Goal: Transaction & Acquisition: Purchase product/service

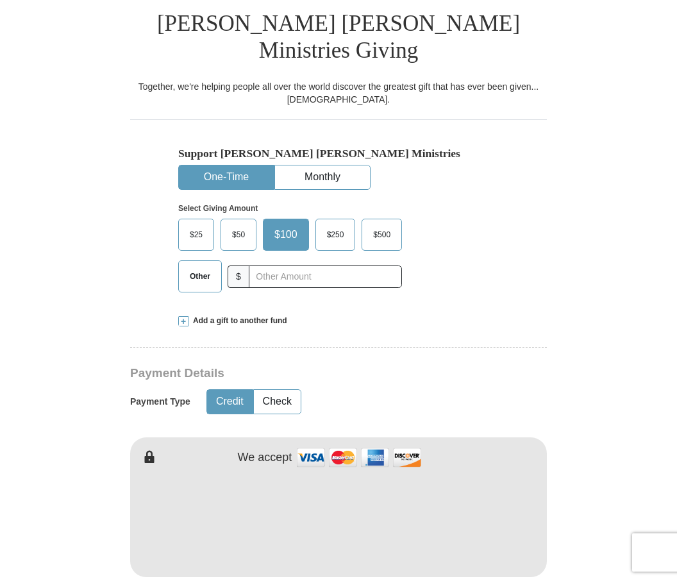
scroll to position [291, 0]
click at [202, 225] on span "$25" at bounding box center [196, 234] width 26 height 19
click at [0, 0] on input "$25" at bounding box center [0, 0] width 0 height 0
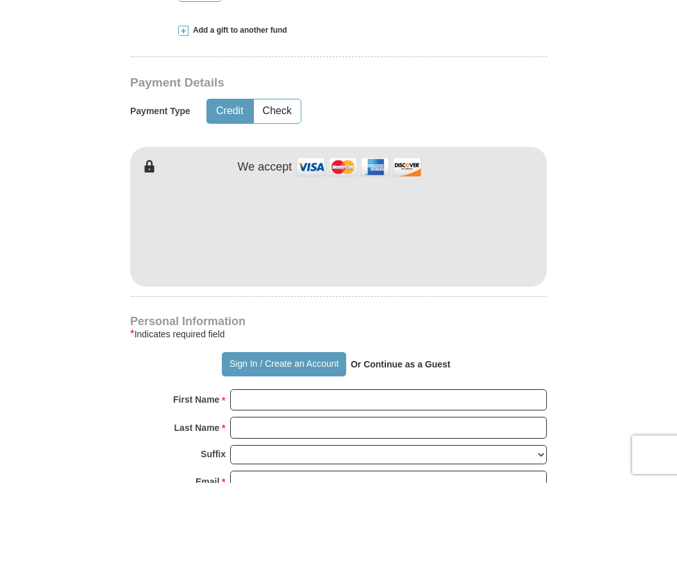
scroll to position [582, 0]
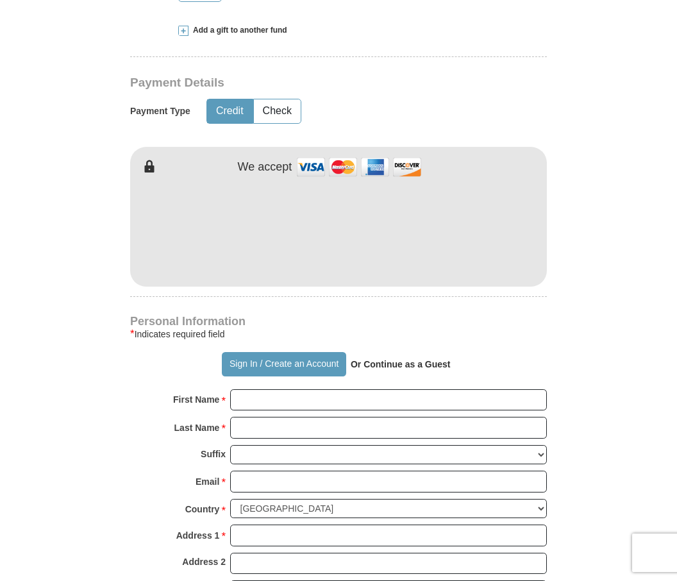
click at [620, 226] on form "Already have an account? Sign in for faster giving. Don't have an account? Crea…" at bounding box center [338, 258] width 603 height 1576
click at [251, 389] on input "First Name *" at bounding box center [388, 400] width 317 height 22
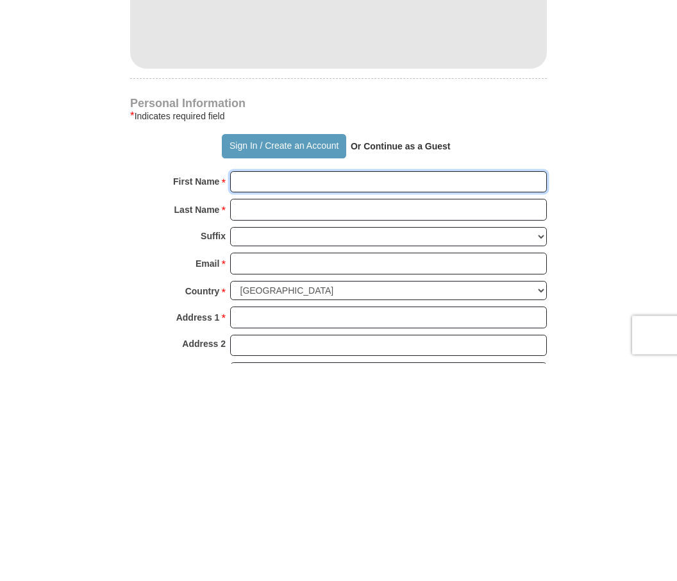
type input "Linda"
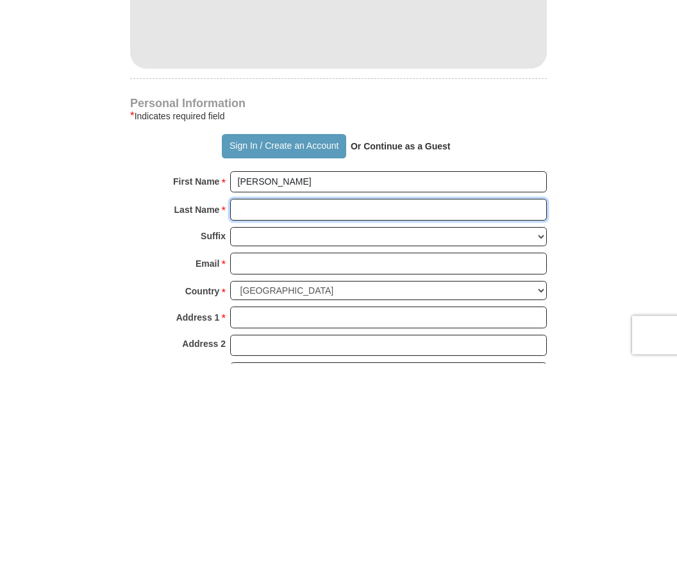
type input "Strange"
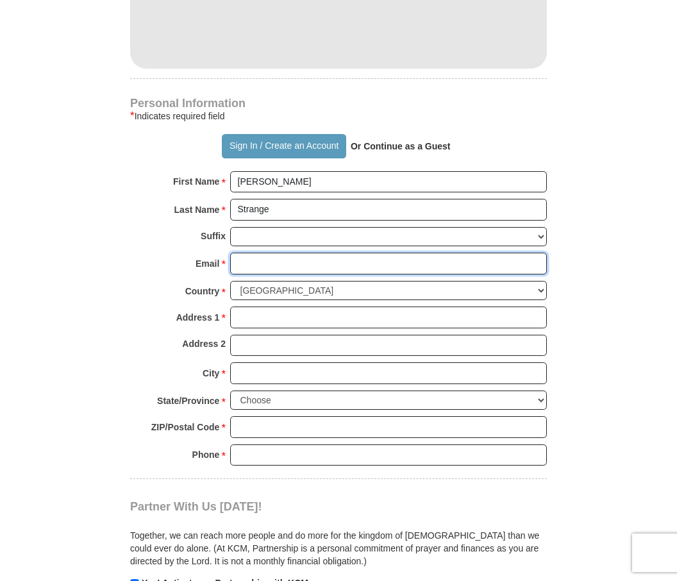
click at [248, 253] on input "Email *" at bounding box center [388, 264] width 317 height 22
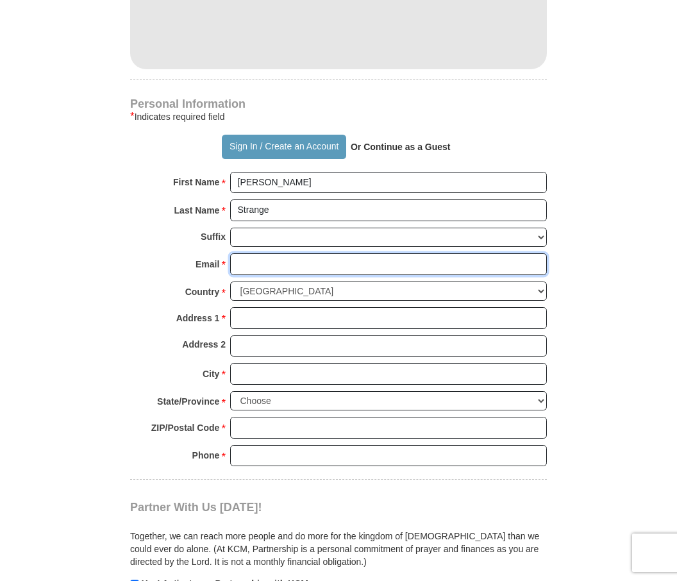
type input "lfstrange4@gmail.com"
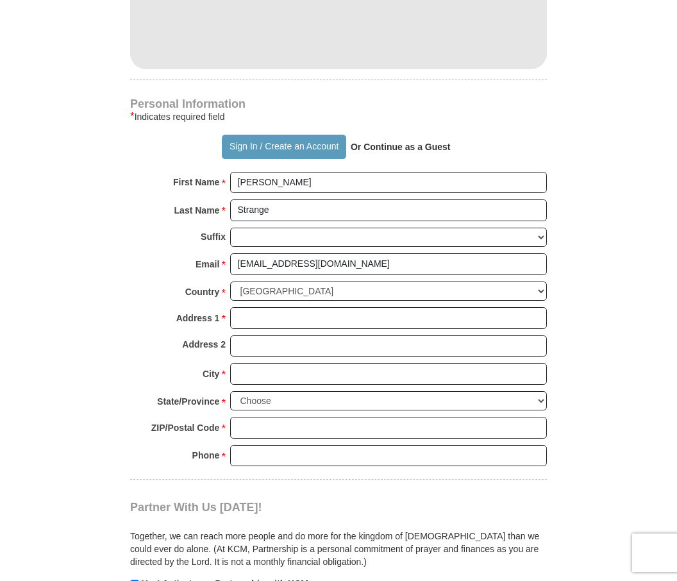
scroll to position [800, 0]
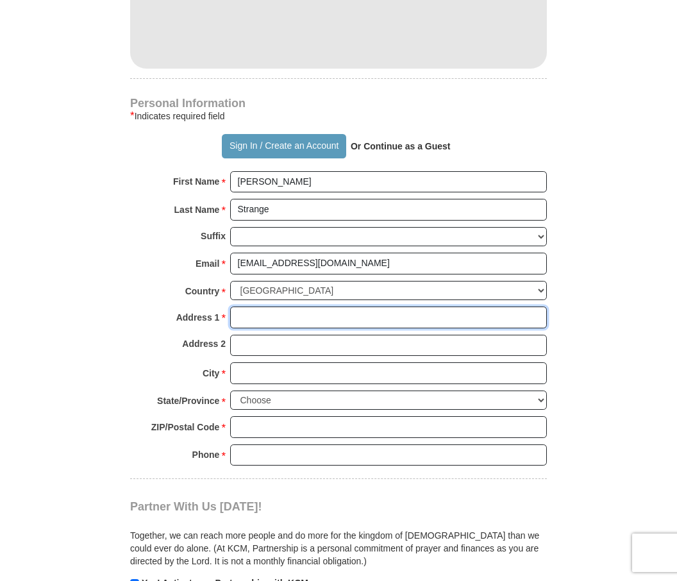
click at [245, 307] on input "Address 1 *" at bounding box center [388, 318] width 317 height 22
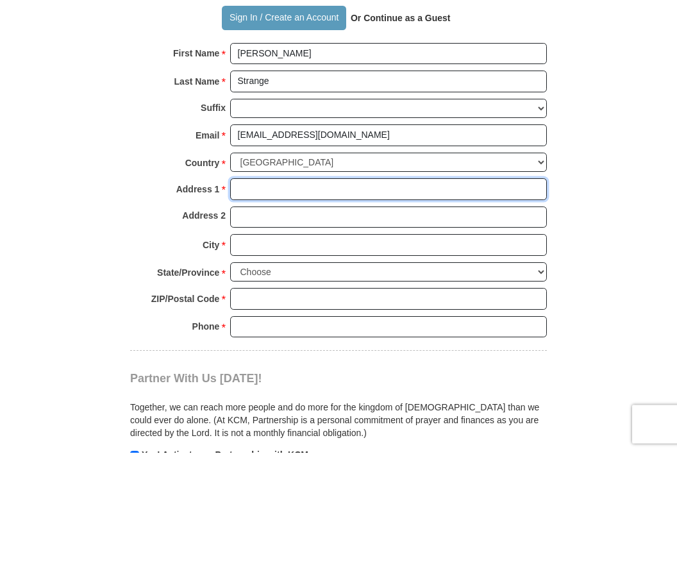
type input "350"
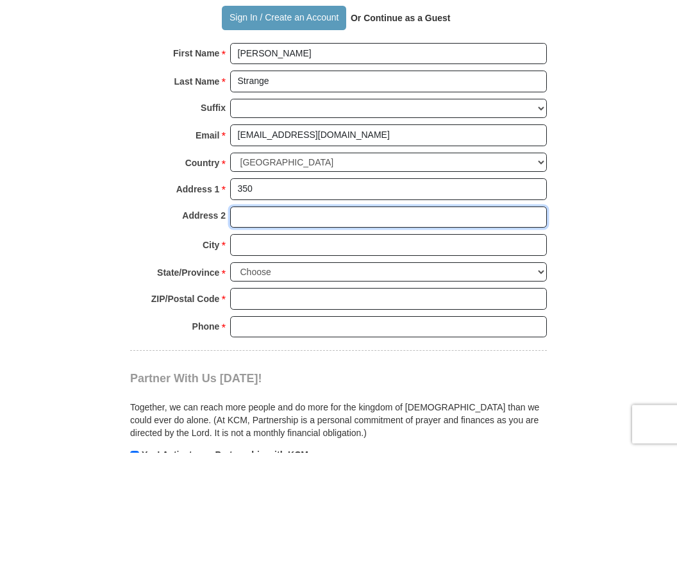
type input "Peach Street"
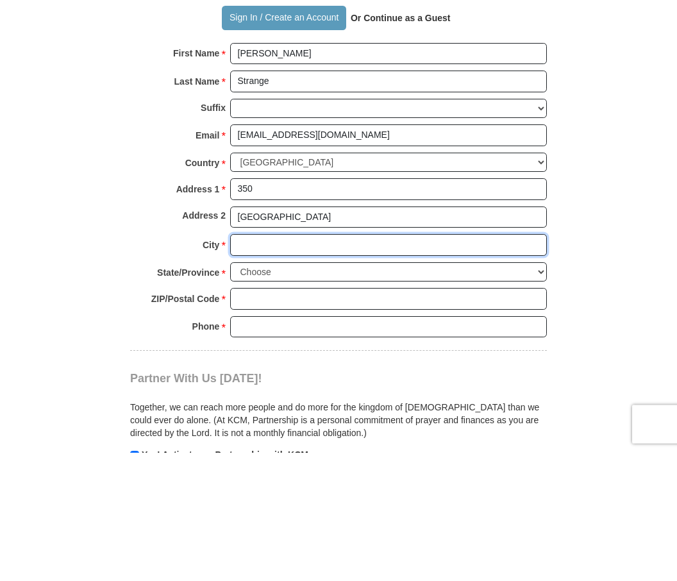
type input "Inman"
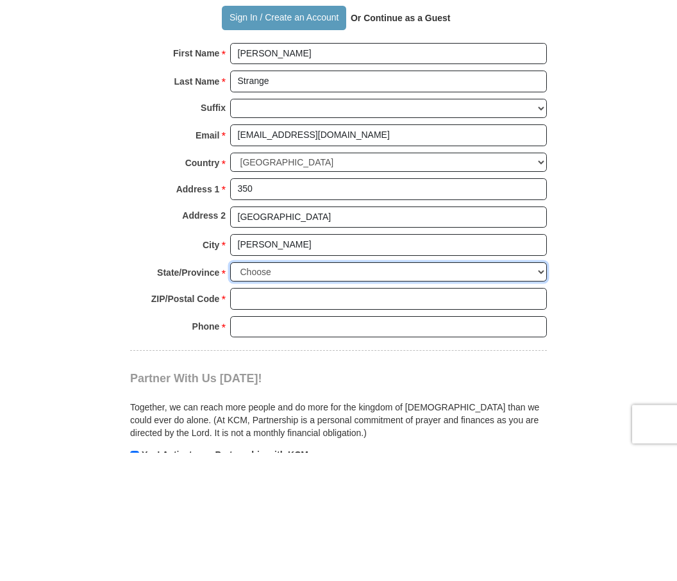
select select "SC"
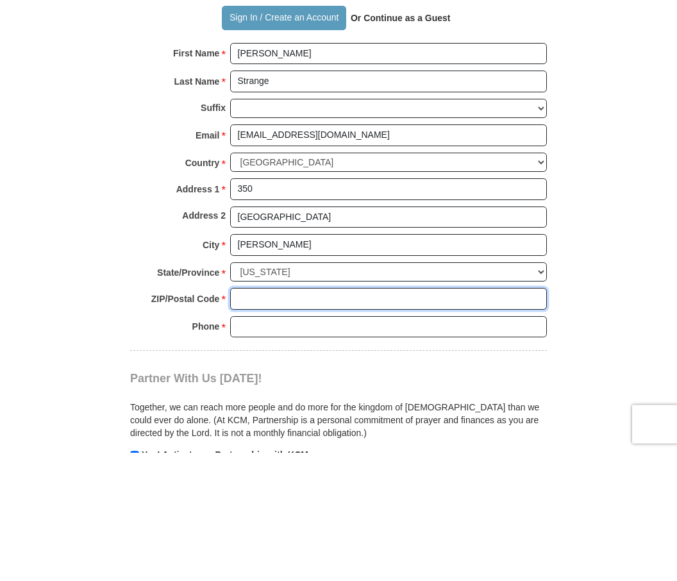
type input "29349"
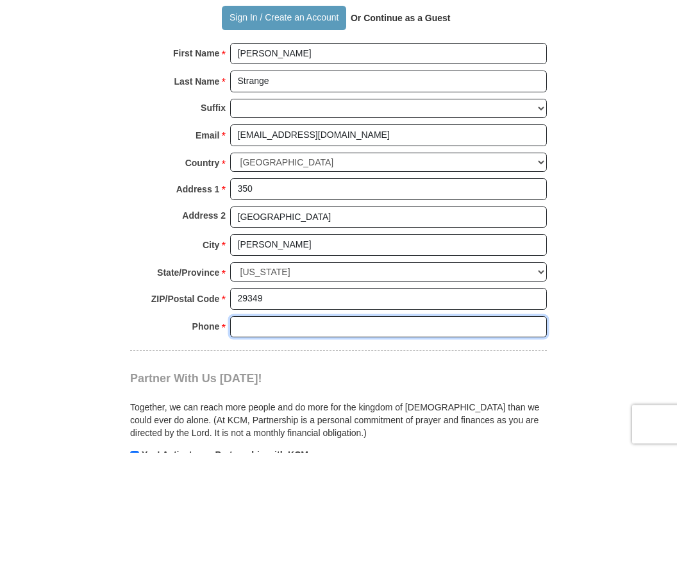
type input "8645785597"
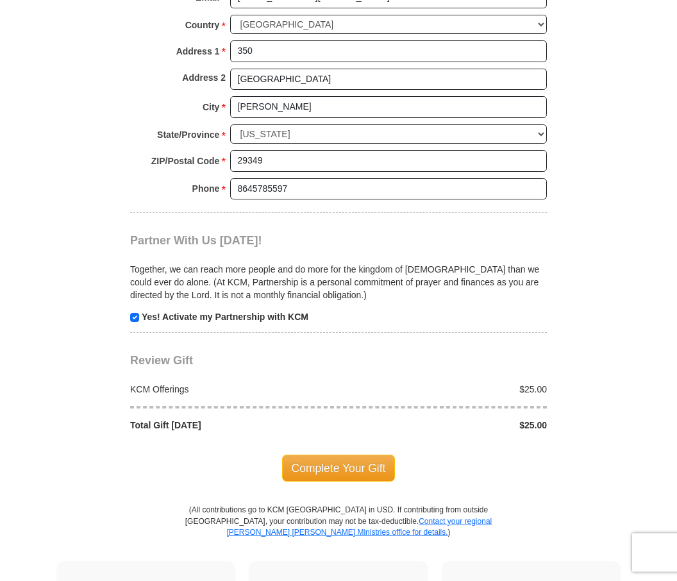
scroll to position [1065, 0]
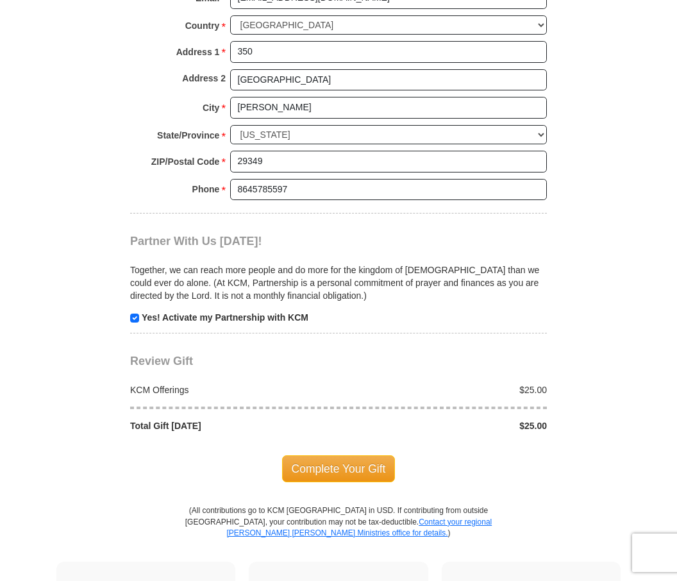
click at [353, 455] on span "Complete Your Gift" at bounding box center [339, 468] width 114 height 27
